Goal: Transaction & Acquisition: Subscribe to service/newsletter

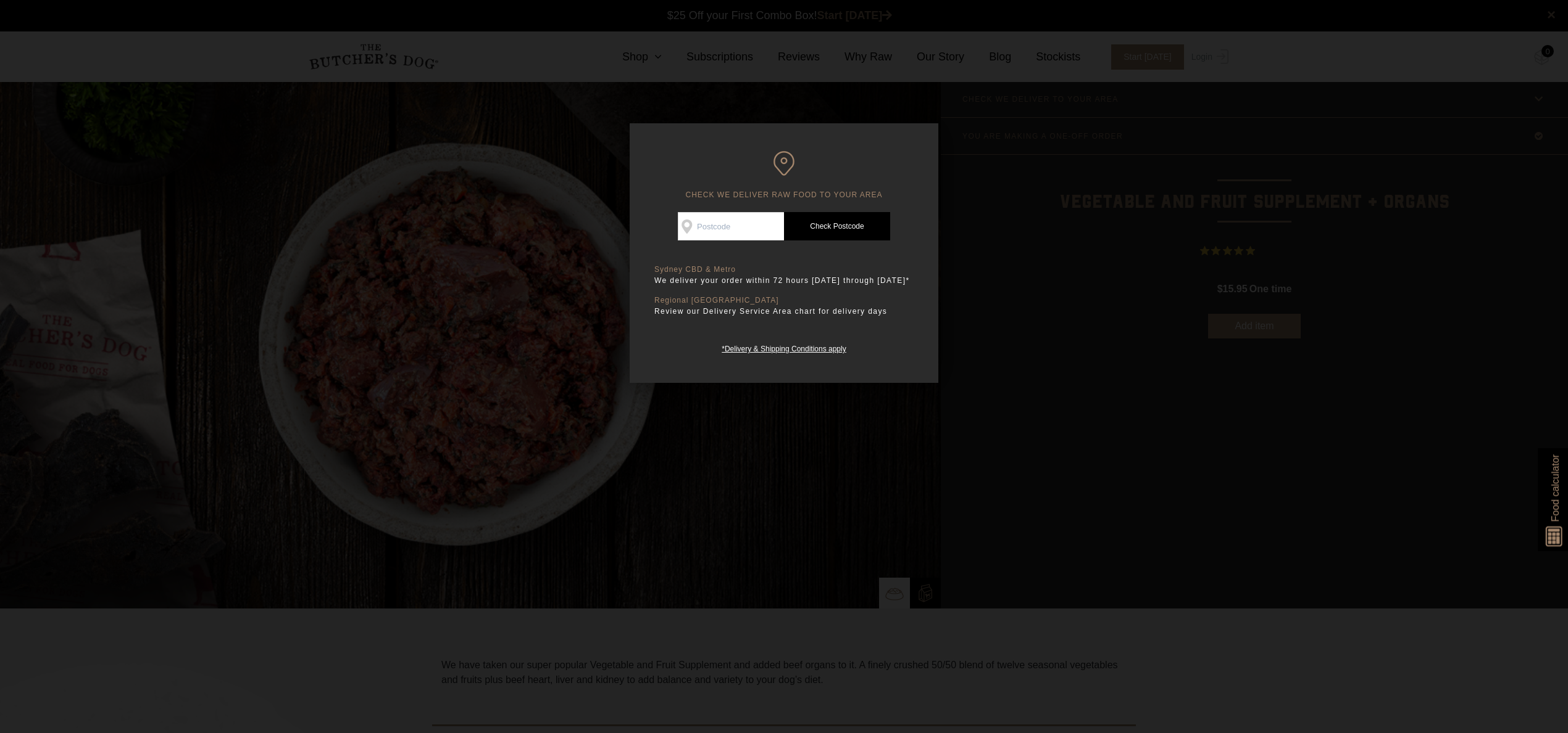
click at [728, 228] on input "Check Availability At" at bounding box center [731, 226] width 106 height 29
type input "2533"
click at [874, 239] on link "Check Postcode" at bounding box center [837, 226] width 106 height 29
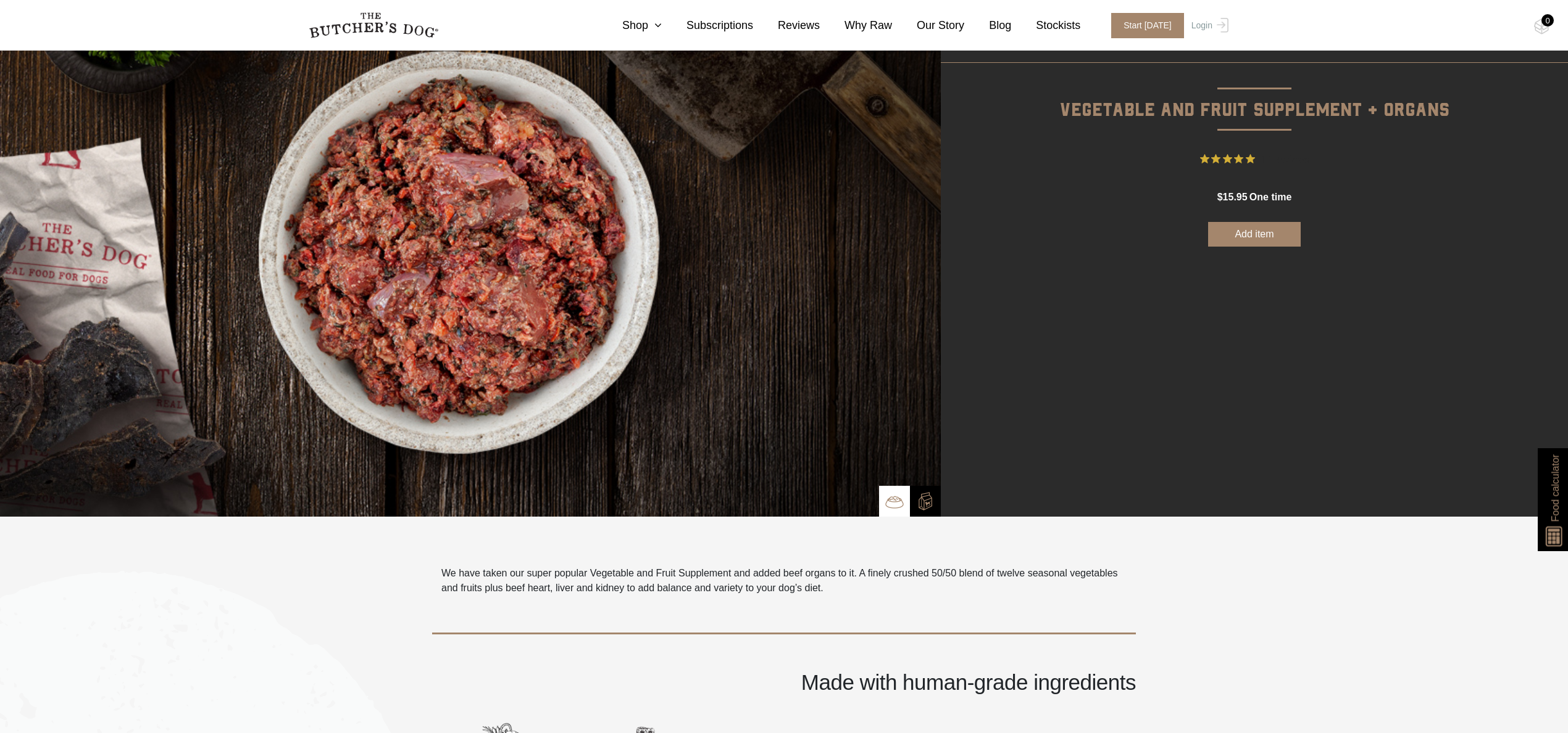
scroll to position [90, 0]
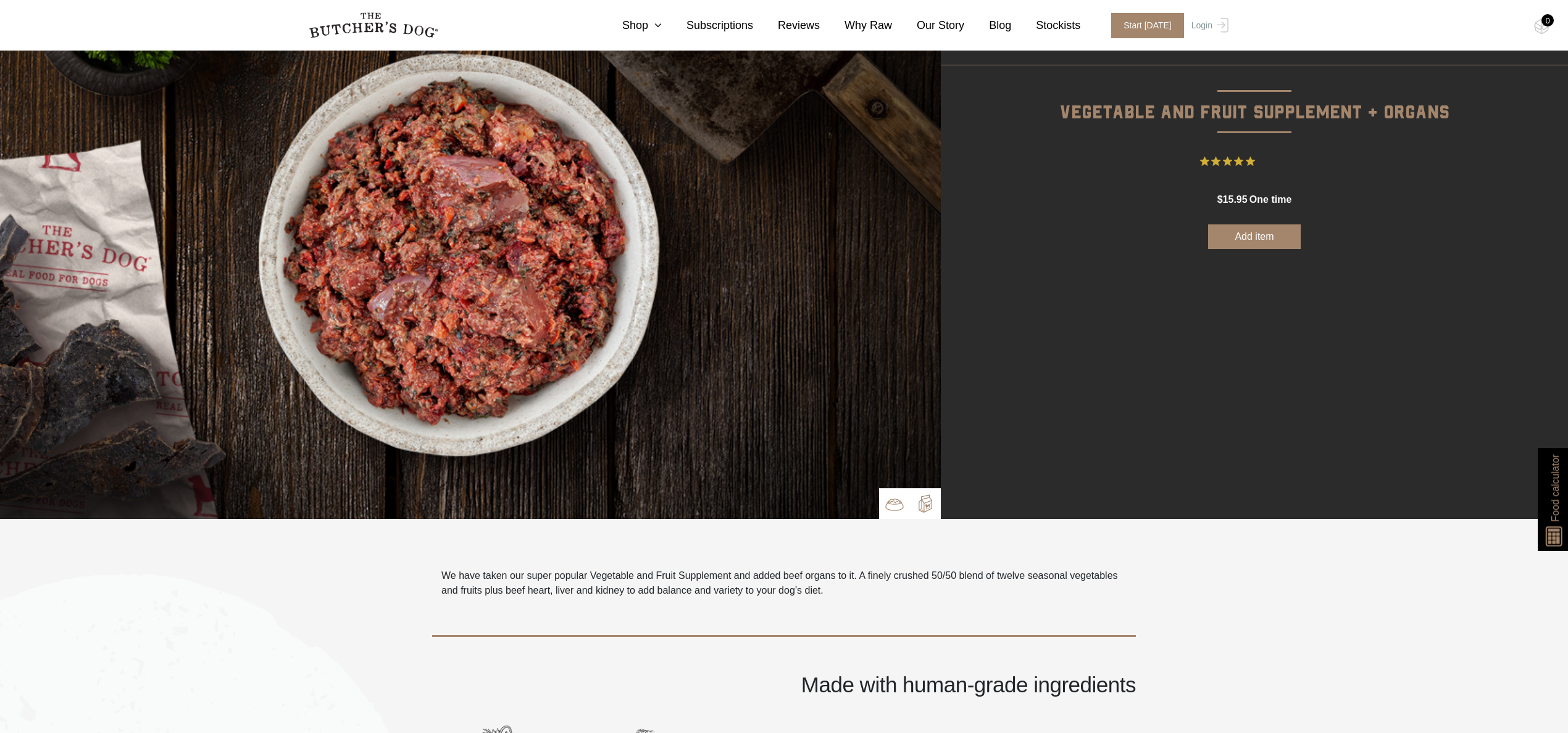
click at [924, 510] on img at bounding box center [925, 503] width 19 height 19
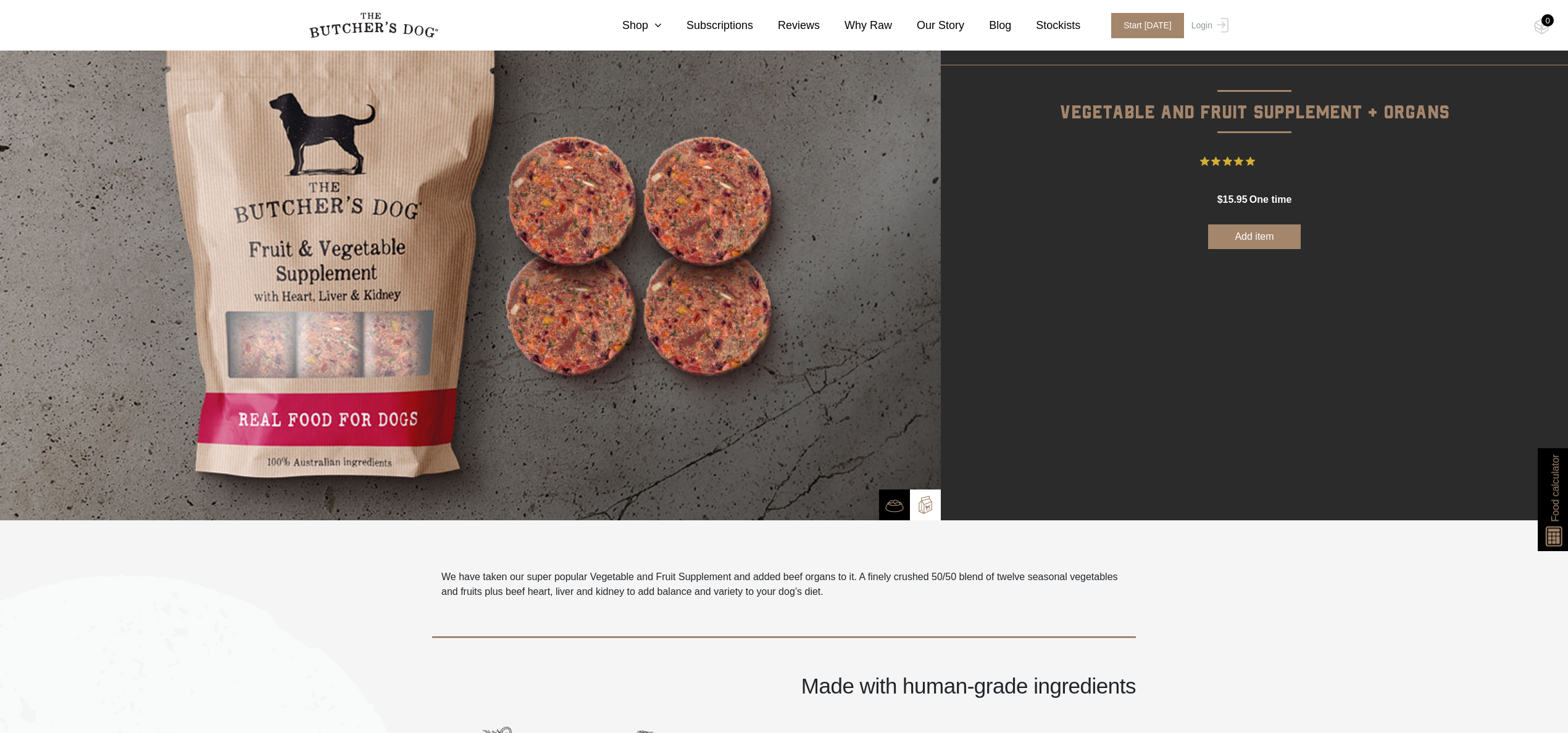
scroll to position [90, 0]
click at [553, 222] on img at bounding box center [470, 256] width 940 height 529
drag, startPoint x: 707, startPoint y: 215, endPoint x: 584, endPoint y: 292, distance: 145.1
click at [707, 215] on img at bounding box center [470, 256] width 940 height 529
click at [695, 298] on img at bounding box center [470, 256] width 940 height 529
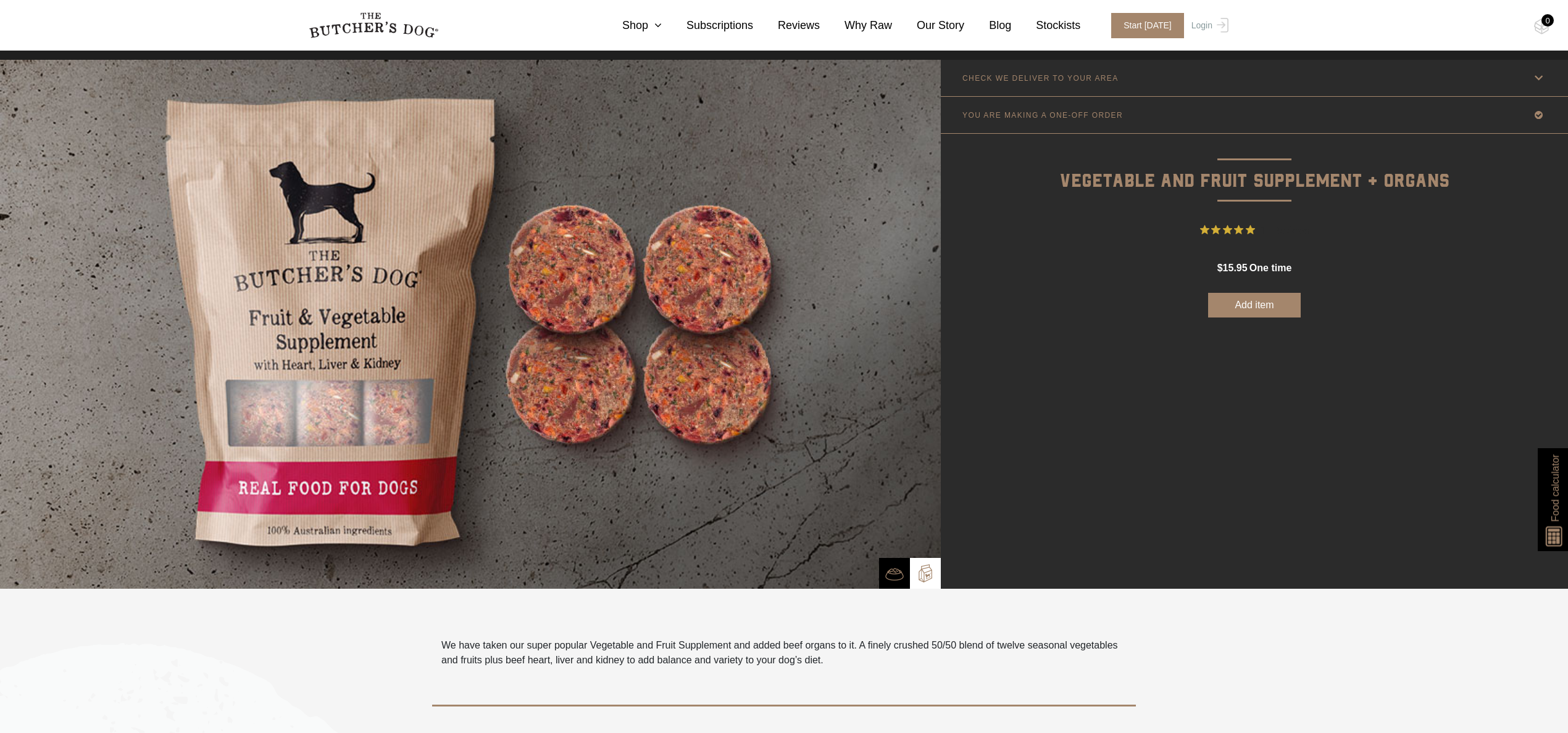
scroll to position [0, 0]
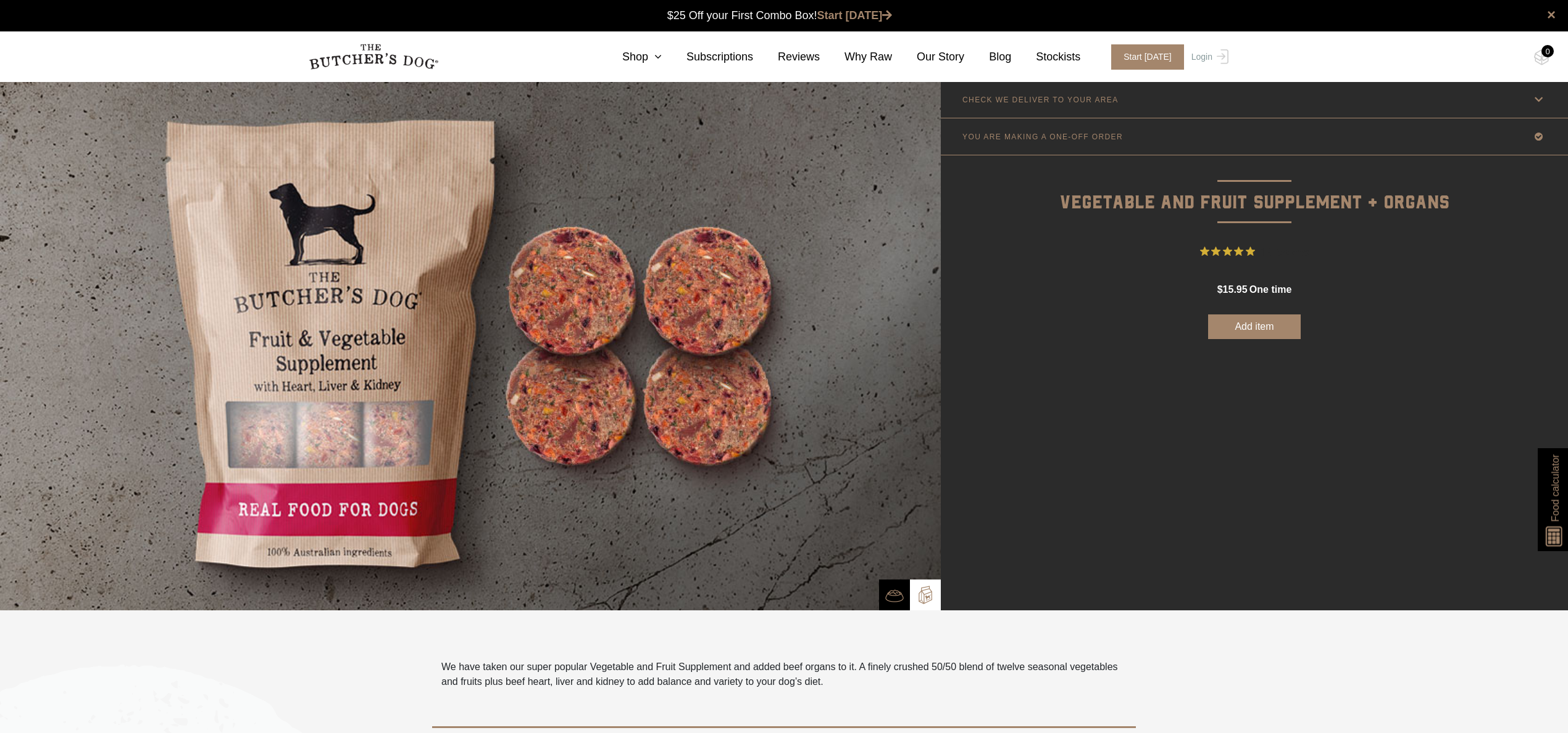
click at [1134, 140] on link "YOU ARE MAKING A ONE-OFF ORDER" at bounding box center [1253, 136] width 627 height 37
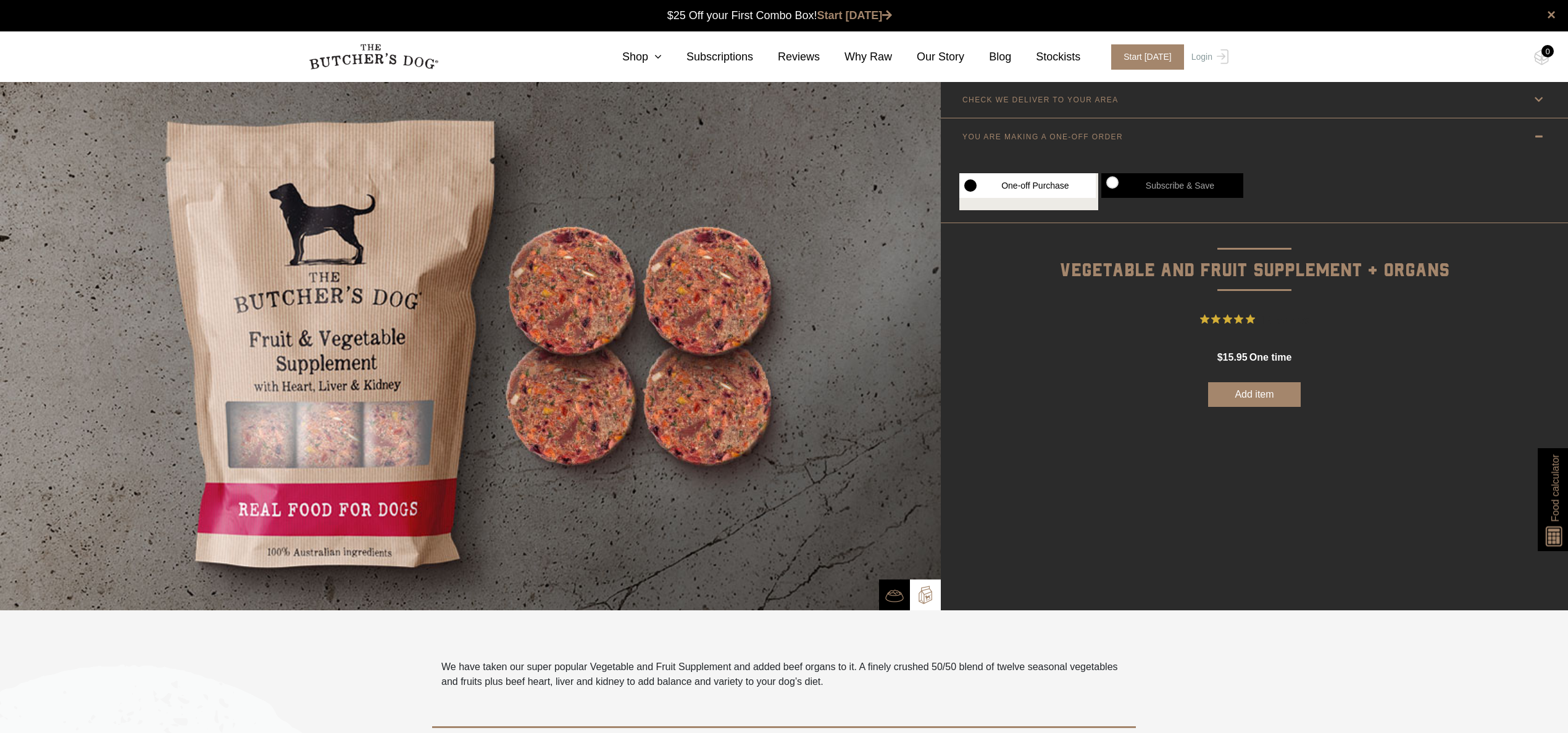
click at [1134, 140] on link "YOU ARE MAKING A ONE-OFF ORDER" at bounding box center [1253, 136] width 627 height 37
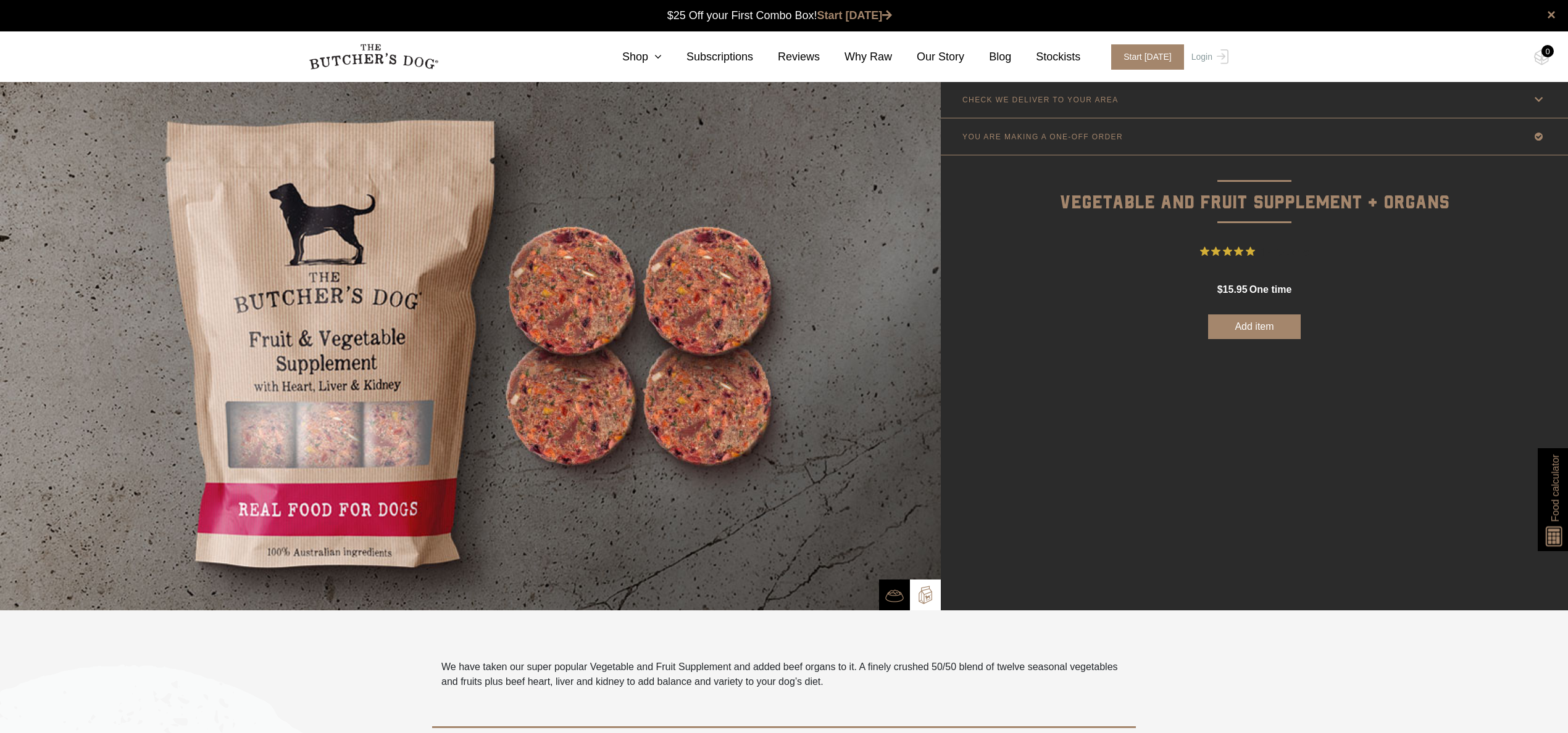
click at [1145, 141] on link "YOU ARE MAKING A ONE-OFF ORDER" at bounding box center [1253, 136] width 627 height 37
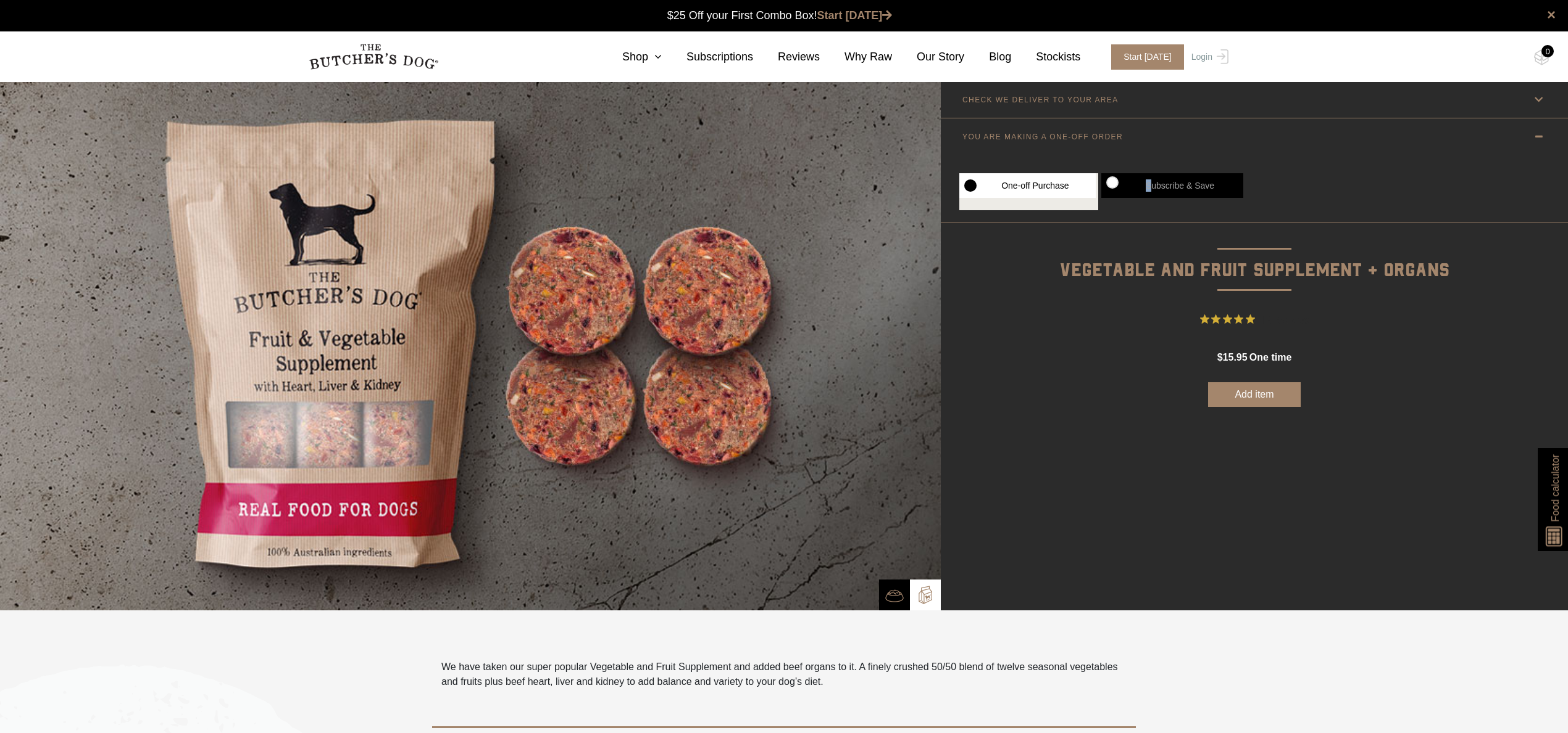
click at [1149, 179] on label "Subscribe & Save" at bounding box center [1172, 186] width 142 height 24
radio input "true"
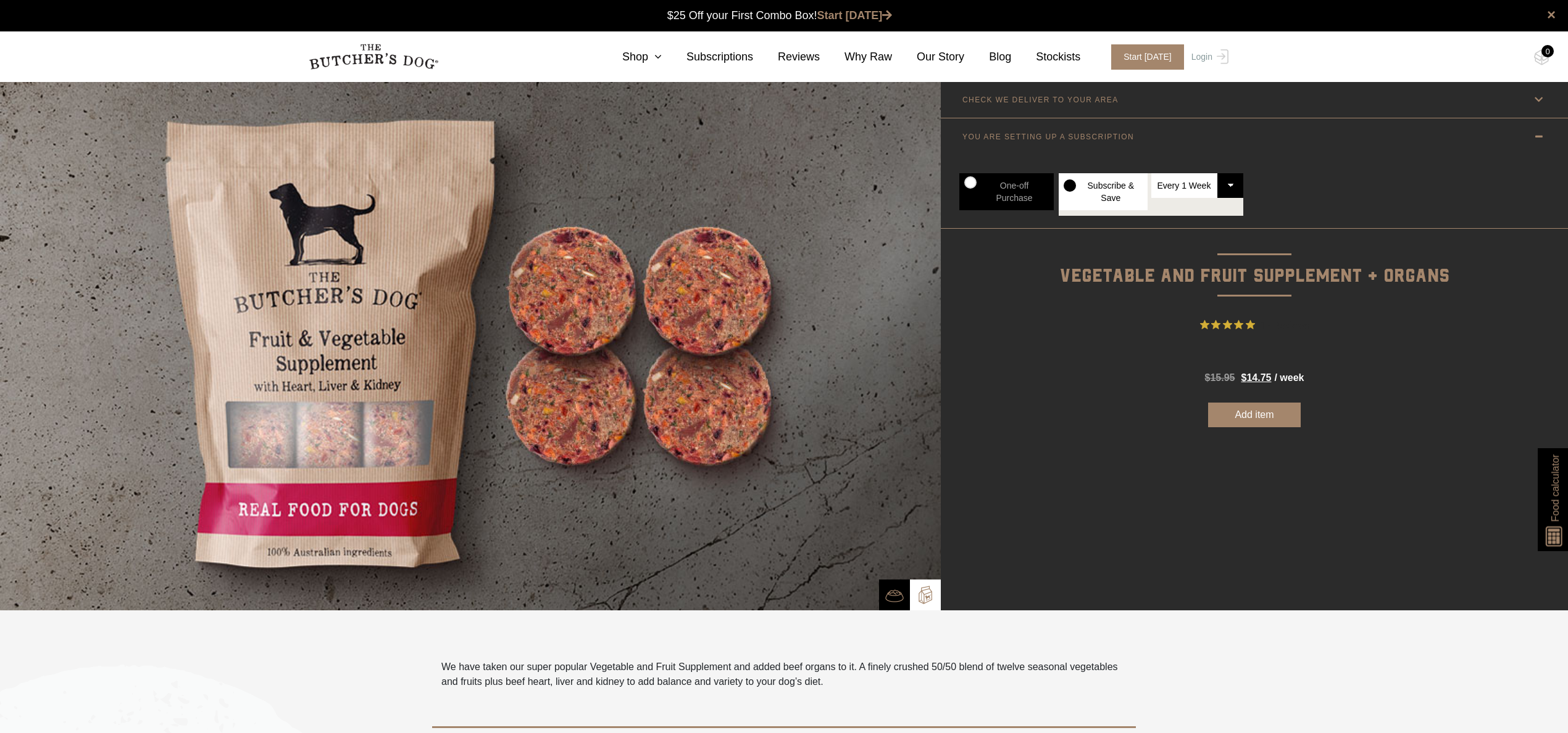
click at [1223, 184] on select "Every 1 Week Every 2 Weeks Every 3 Weeks Every 4 Weeks Every 5 Weeks Every 6 We…" at bounding box center [1197, 186] width 93 height 24
select select "2_week"
click at [1151, 173] on select "Every 1 Week Every 2 Weeks Every 3 Weeks Every 4 Weeks Every 5 Weeks Every 6 We…" at bounding box center [1197, 186] width 93 height 24
radio input "true"
click at [1225, 187] on select "Every 1 Week Every 2 Weeks Every 3 Weeks Every 4 Weeks Every 5 Weeks Every 6 We…" at bounding box center [1197, 186] width 93 height 24
